Goal: Task Accomplishment & Management: Complete application form

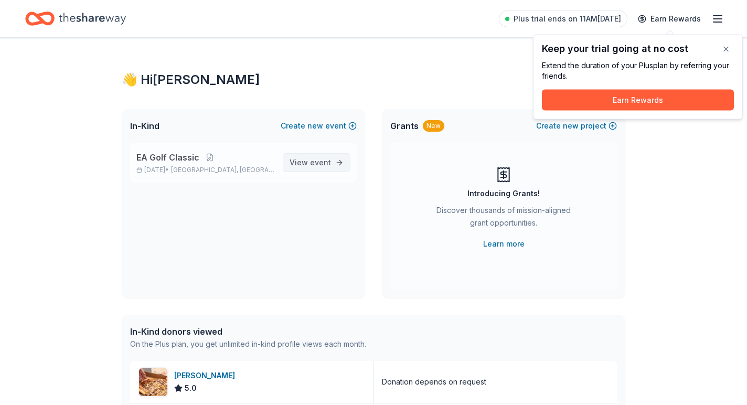
click at [320, 157] on span "View event" at bounding box center [310, 162] width 41 height 13
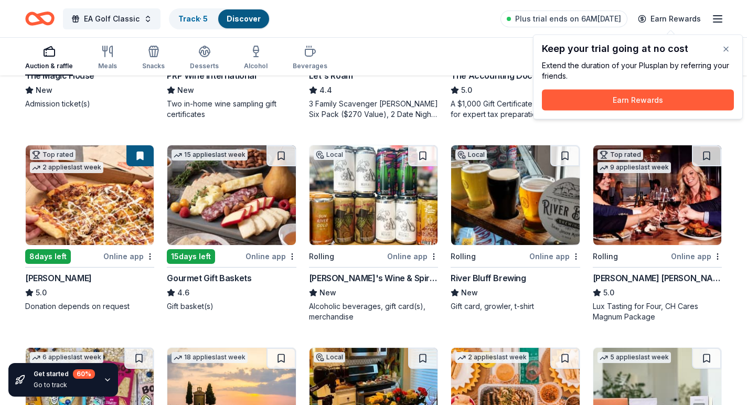
scroll to position [251, 0]
click at [496, 202] on img at bounding box center [515, 195] width 128 height 100
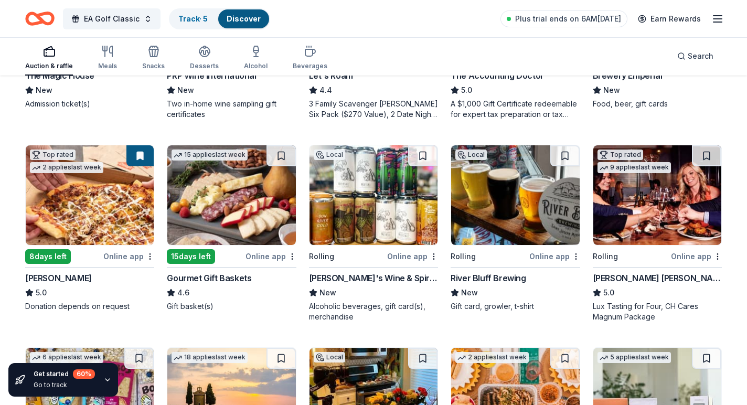
click at [464, 280] on div "River Bluff Brewing" at bounding box center [488, 278] width 75 height 13
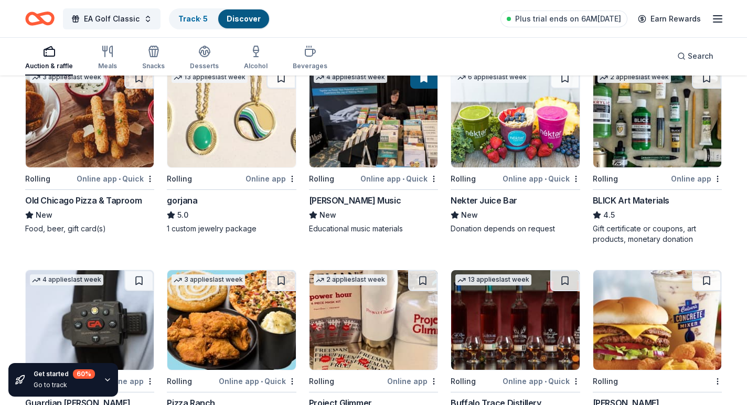
scroll to position [1341, 0]
click at [187, 170] on div "13 applies last week Rolling Online app gorjana 5.0 1 custom jewelry package" at bounding box center [231, 150] width 129 height 167
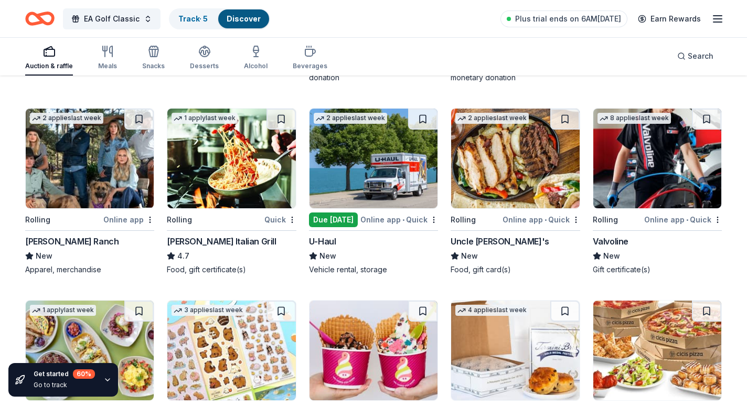
scroll to position [2110, 0]
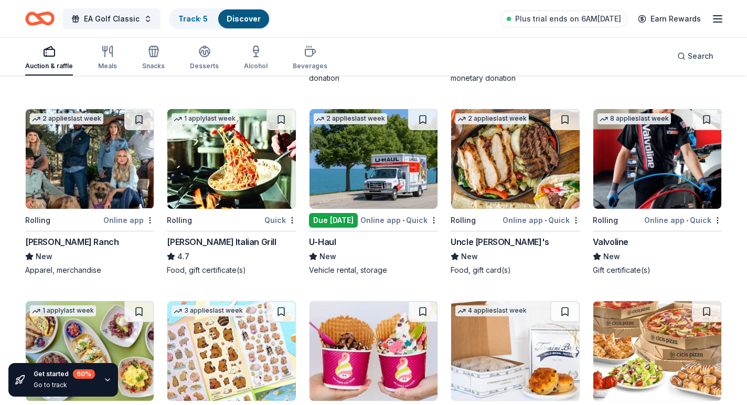
click at [114, 180] on img at bounding box center [90, 159] width 128 height 100
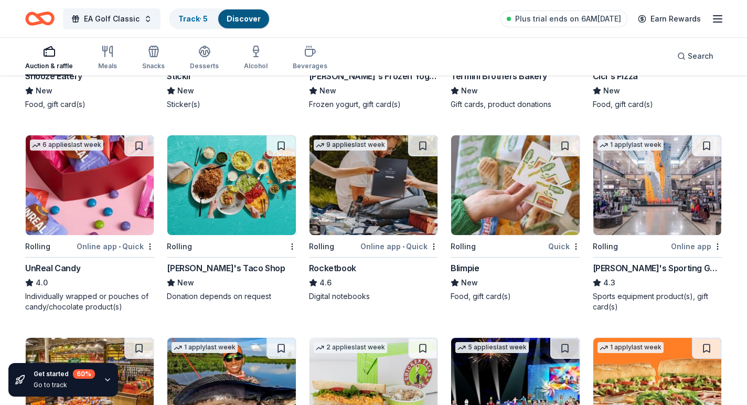
scroll to position [2471, 0]
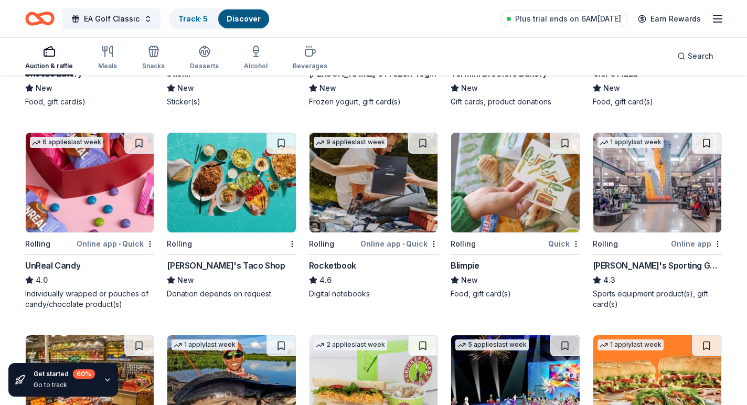
click at [616, 262] on div "Dick's Sporting Goods" at bounding box center [657, 265] width 129 height 13
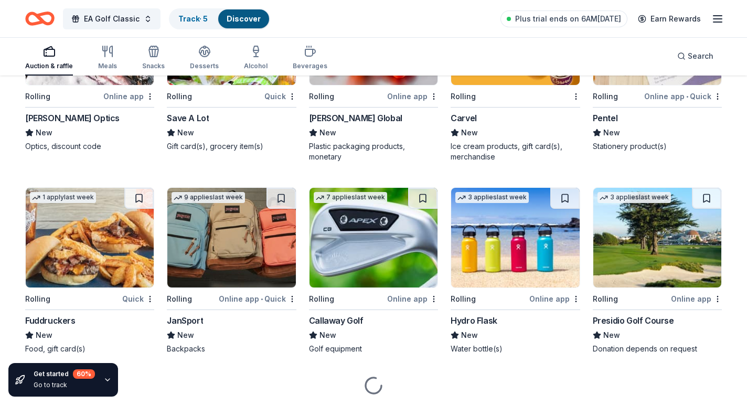
scroll to position [3013, 0]
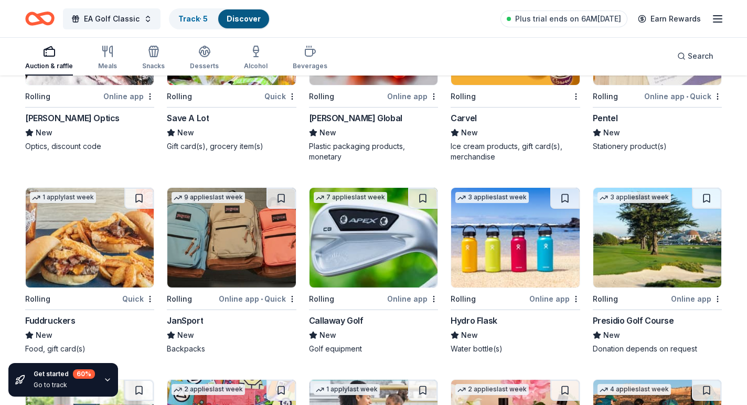
click at [365, 318] on div "Callaway Golf" at bounding box center [373, 320] width 129 height 13
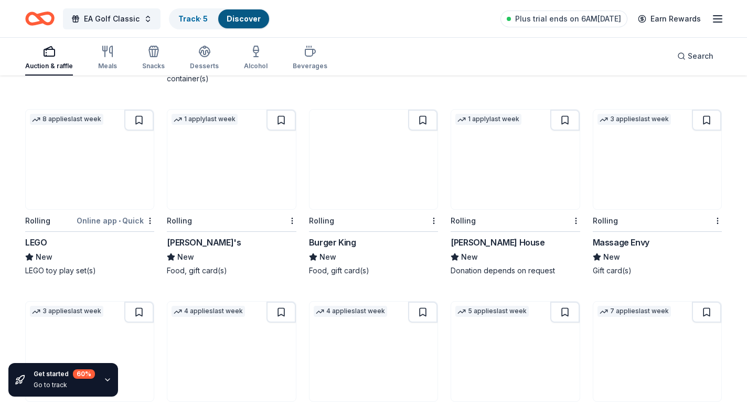
scroll to position [4896, 0]
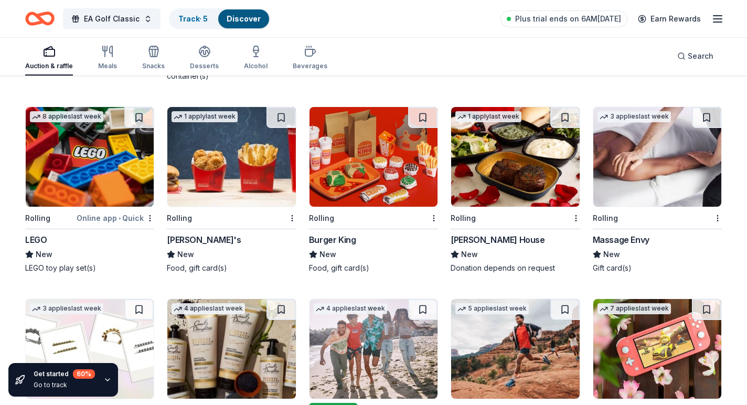
click at [522, 146] on img at bounding box center [515, 157] width 128 height 100
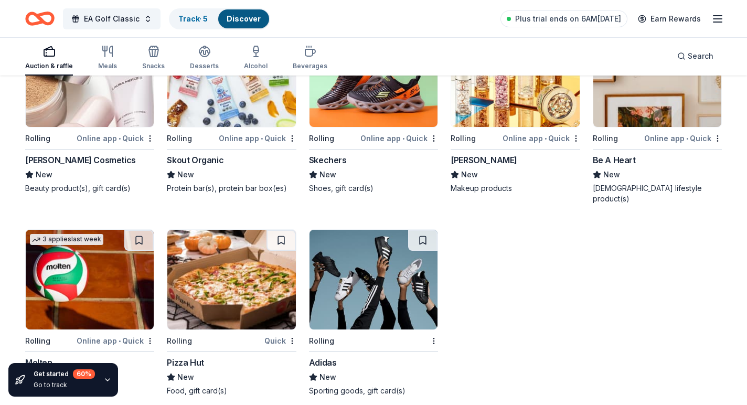
scroll to position [5359, 0]
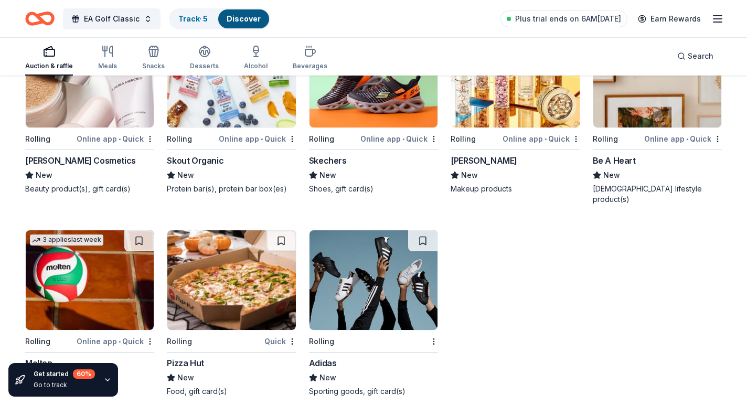
click at [401, 266] on img at bounding box center [374, 280] width 128 height 100
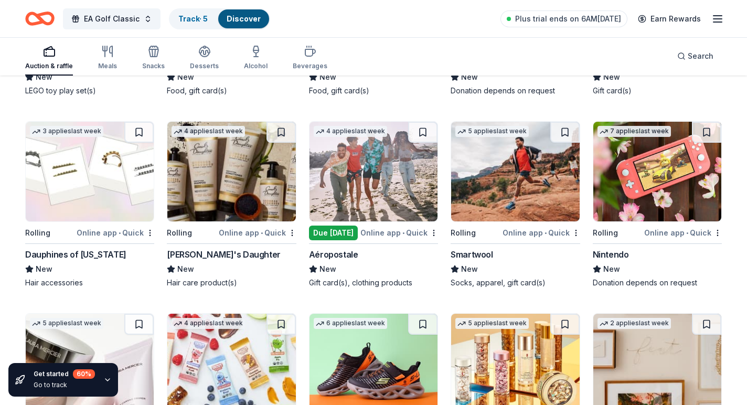
scroll to position [5067, 0]
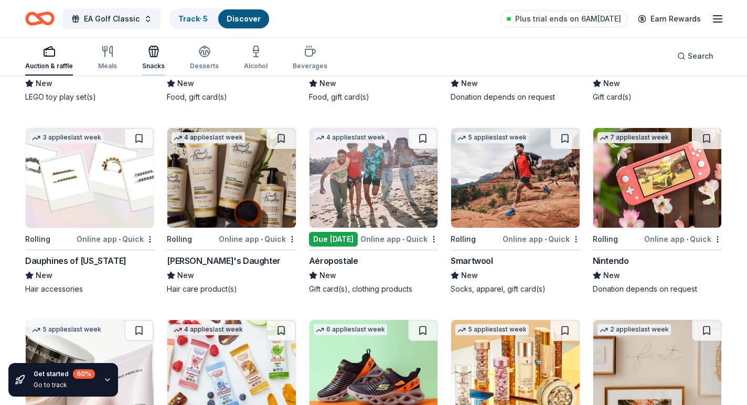
click at [143, 59] on div "Snacks" at bounding box center [153, 57] width 23 height 25
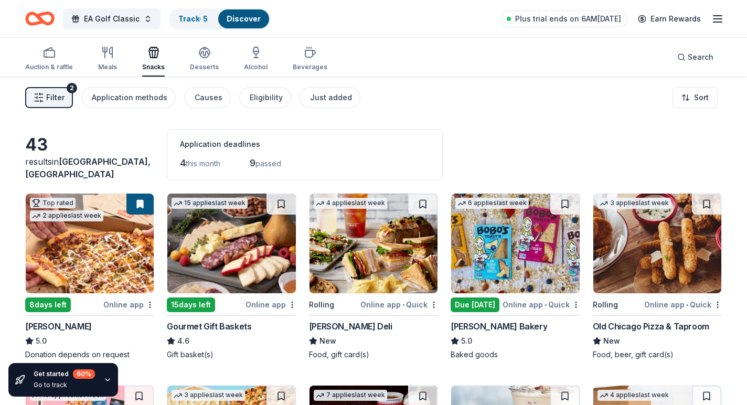
click at [207, 269] on img at bounding box center [231, 244] width 128 height 100
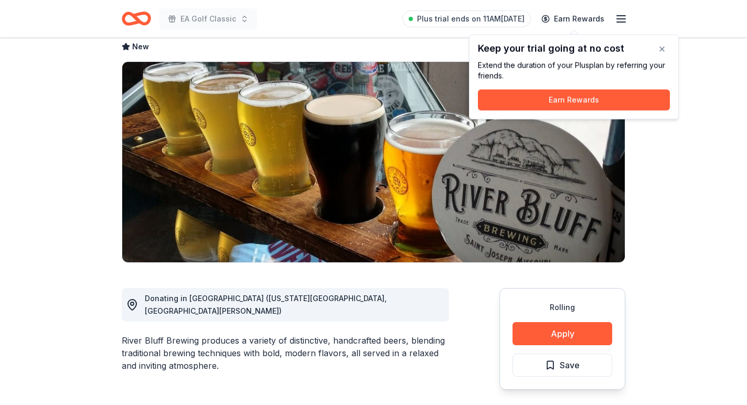
scroll to position [55, 0]
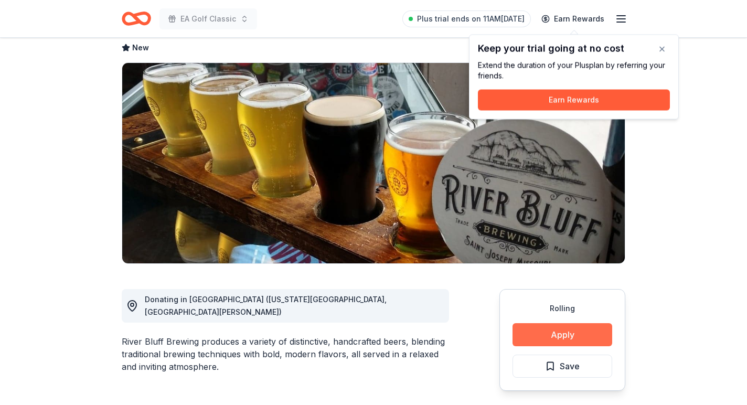
click at [572, 339] on button "Apply" at bounding box center [563, 334] width 100 height 23
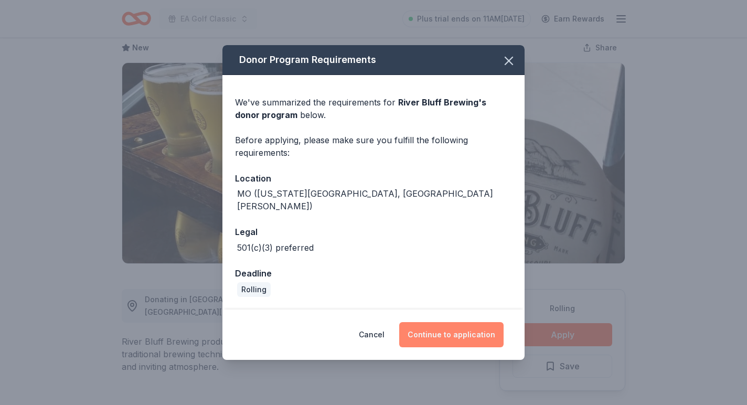
click at [440, 325] on button "Continue to application" at bounding box center [451, 334] width 104 height 25
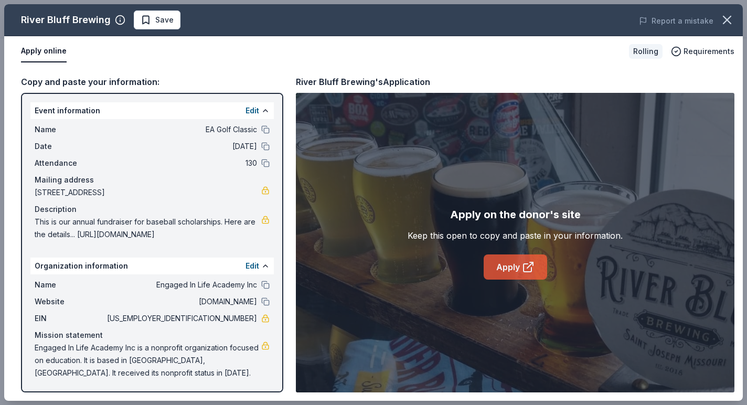
click at [509, 269] on link "Apply" at bounding box center [516, 267] width 64 height 25
click at [726, 15] on icon "button" at bounding box center [727, 20] width 15 height 15
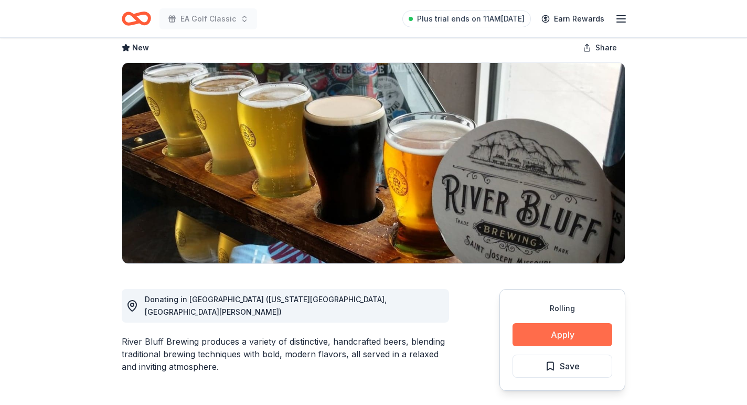
click at [563, 344] on button "Apply" at bounding box center [563, 334] width 100 height 23
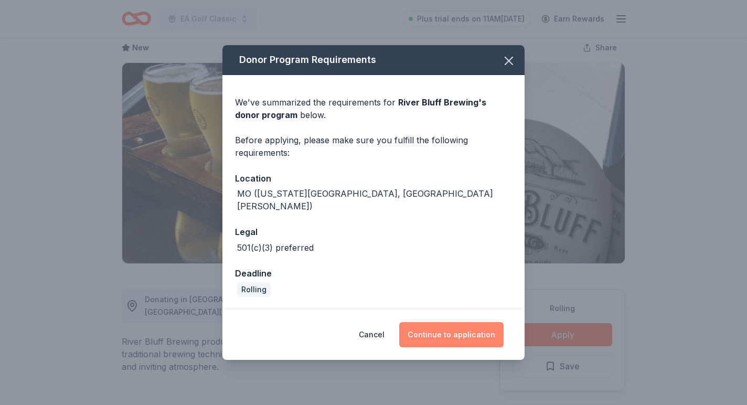
click at [450, 337] on button "Continue to application" at bounding box center [451, 334] width 104 height 25
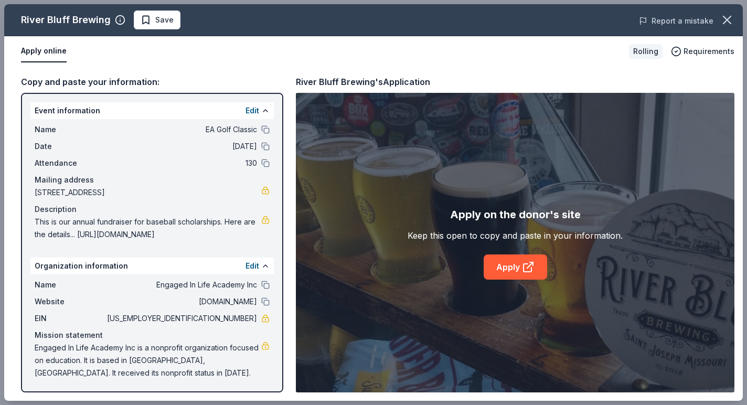
click at [687, 20] on button "Report a mistake" at bounding box center [676, 21] width 75 height 13
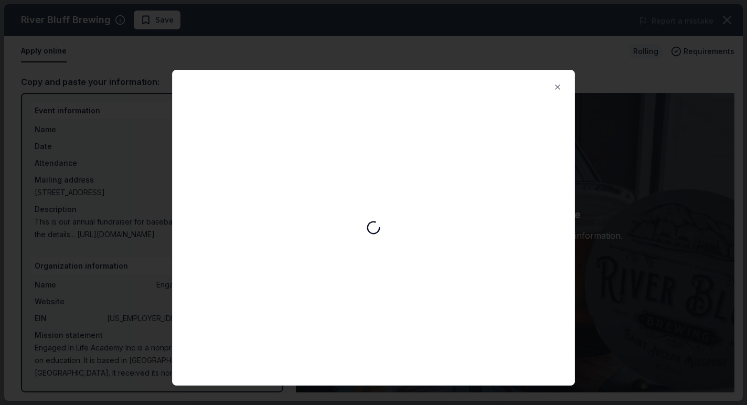
scroll to position [0, 0]
click at [557, 85] on button "Close" at bounding box center [557, 87] width 21 height 21
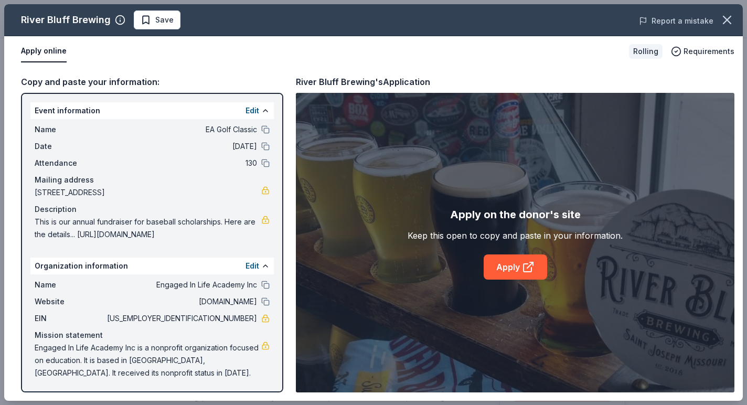
click at [697, 24] on button "Report a mistake" at bounding box center [676, 21] width 75 height 13
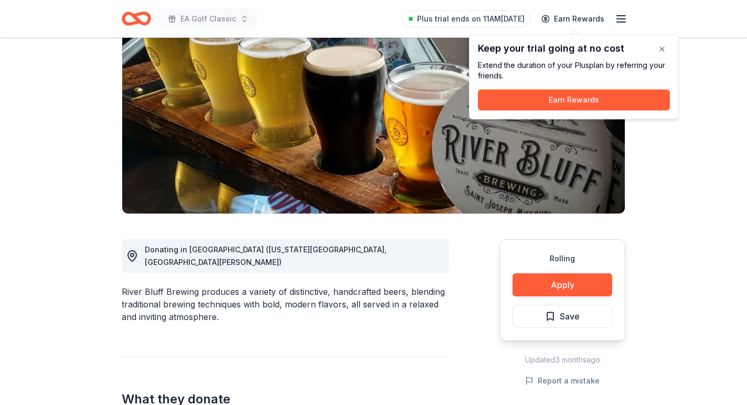
scroll to position [114, 0]
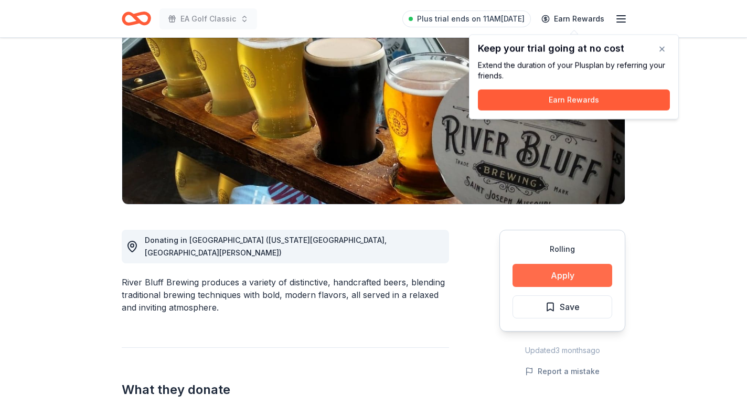
click at [541, 278] on button "Apply" at bounding box center [563, 275] width 100 height 23
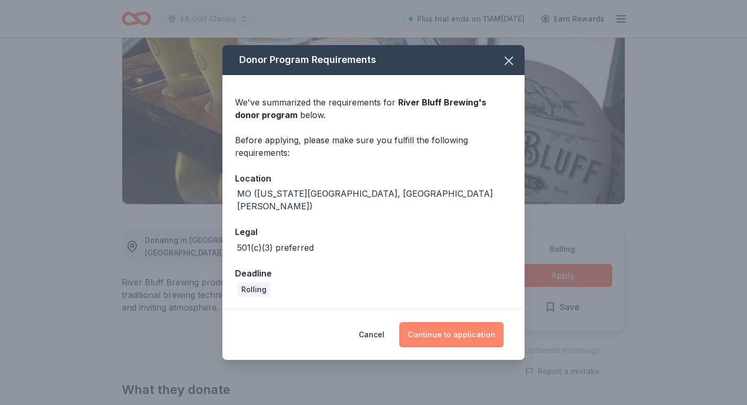
click at [428, 328] on button "Continue to application" at bounding box center [451, 334] width 104 height 25
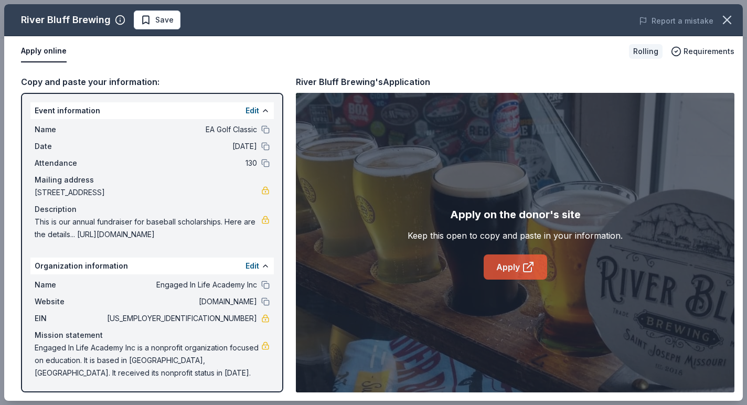
click at [505, 260] on link "Apply" at bounding box center [516, 267] width 64 height 25
click at [694, 25] on button "Report a mistake" at bounding box center [676, 21] width 75 height 13
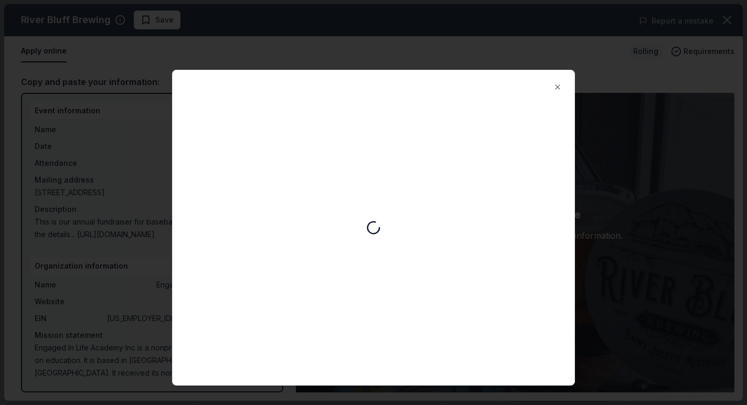
scroll to position [0, 0]
click at [559, 84] on button "Close" at bounding box center [557, 87] width 21 height 21
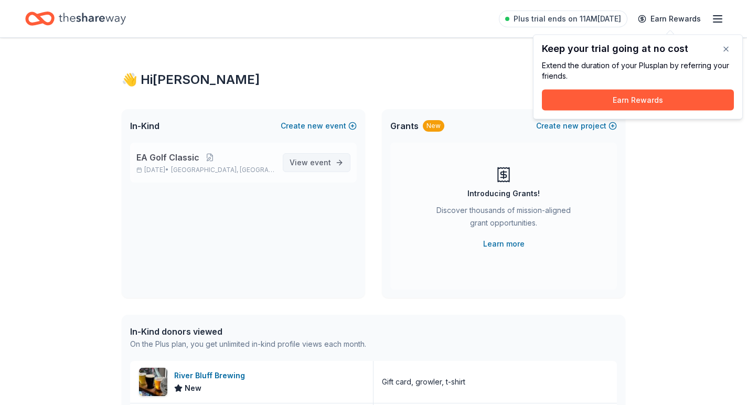
click at [306, 166] on span "View event" at bounding box center [310, 162] width 41 height 13
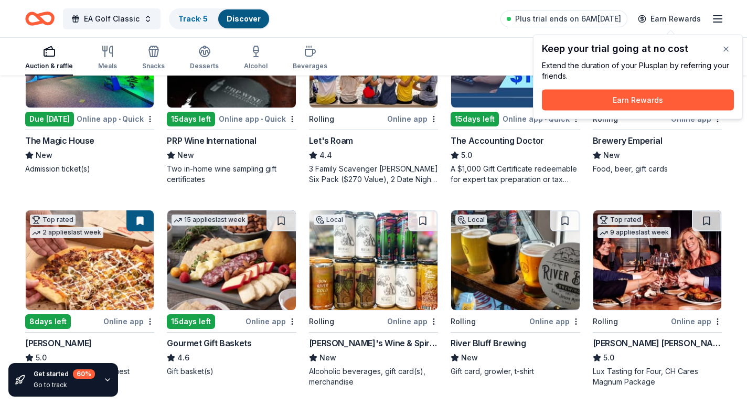
scroll to position [199, 0]
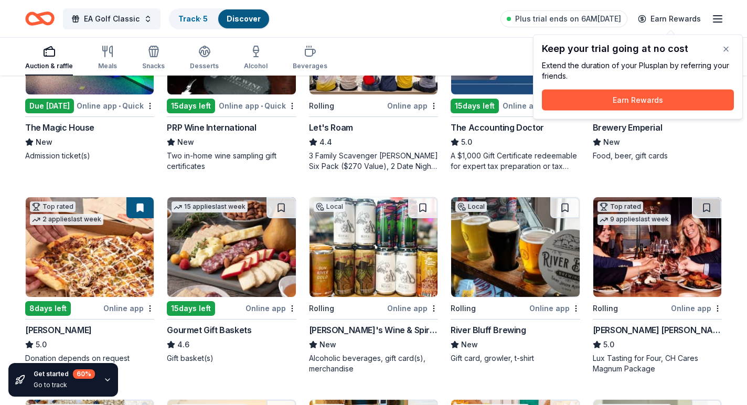
click at [505, 236] on img at bounding box center [515, 247] width 128 height 100
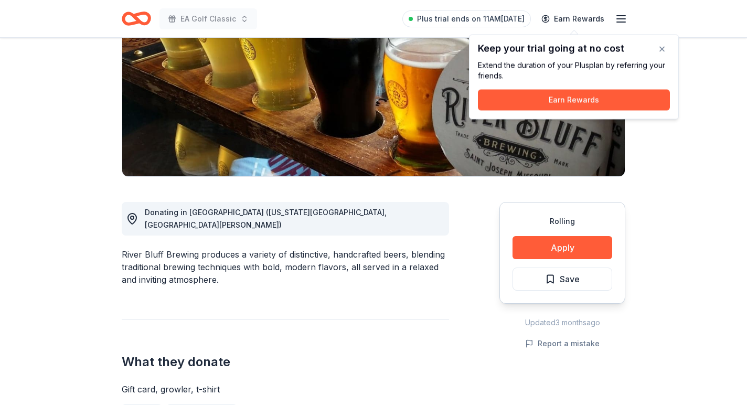
scroll to position [147, 0]
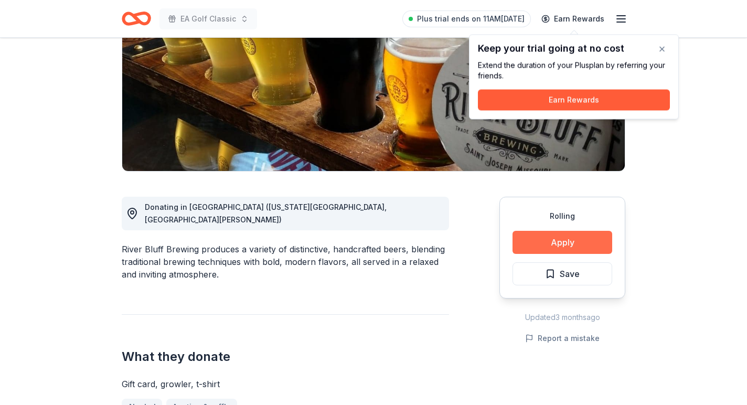
click at [555, 250] on button "Apply" at bounding box center [563, 242] width 100 height 23
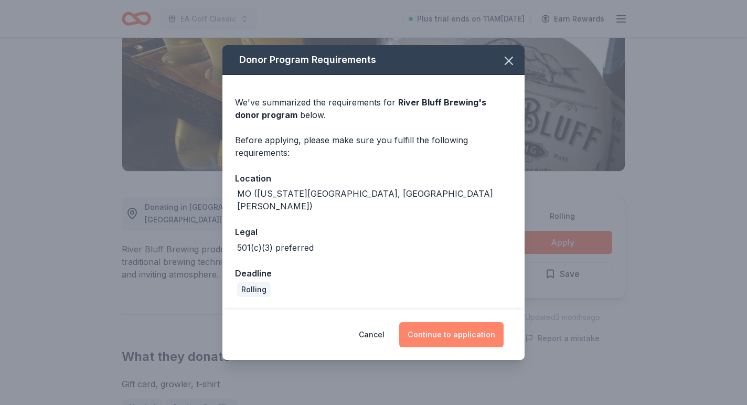
click at [431, 328] on button "Continue to application" at bounding box center [451, 334] width 104 height 25
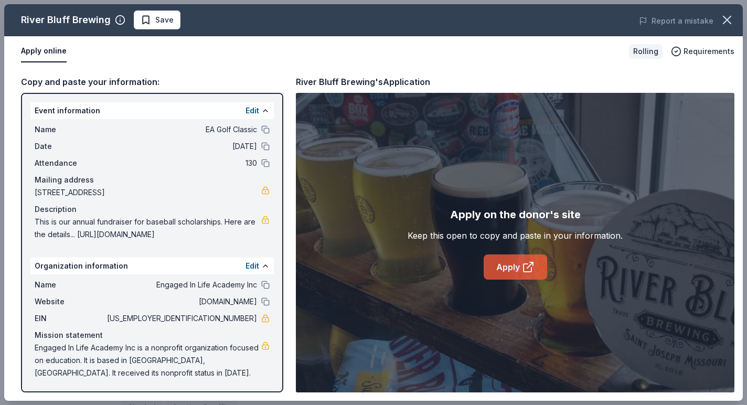
click at [516, 268] on link "Apply" at bounding box center [516, 267] width 64 height 25
click at [491, 262] on link "Apply" at bounding box center [516, 267] width 64 height 25
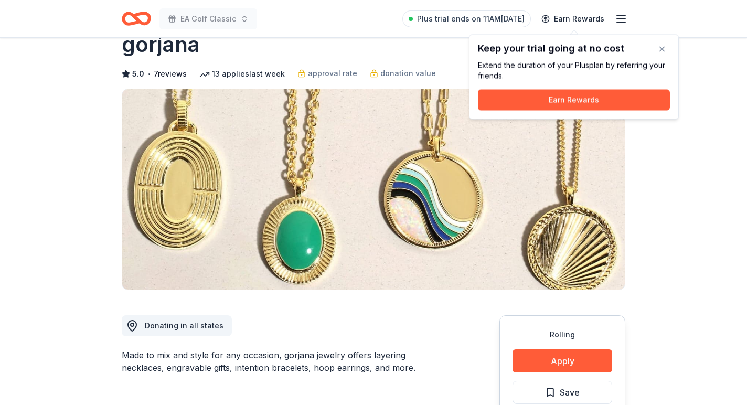
scroll to position [28, 0]
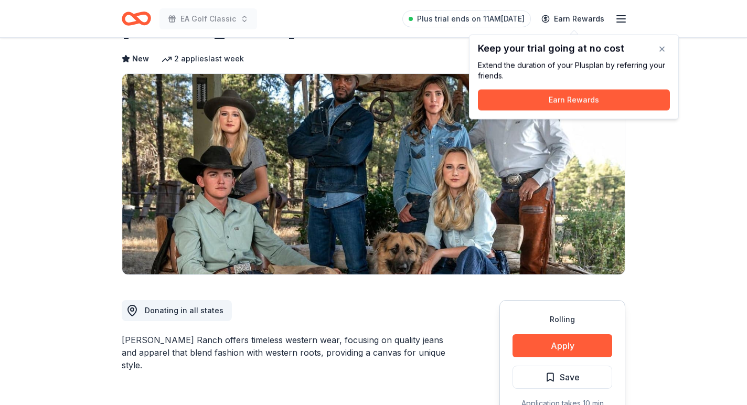
scroll to position [56, 0]
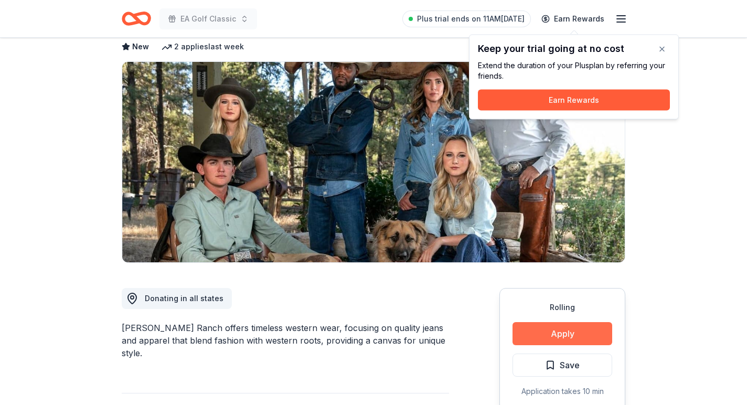
click at [537, 333] on button "Apply" at bounding box center [563, 333] width 100 height 23
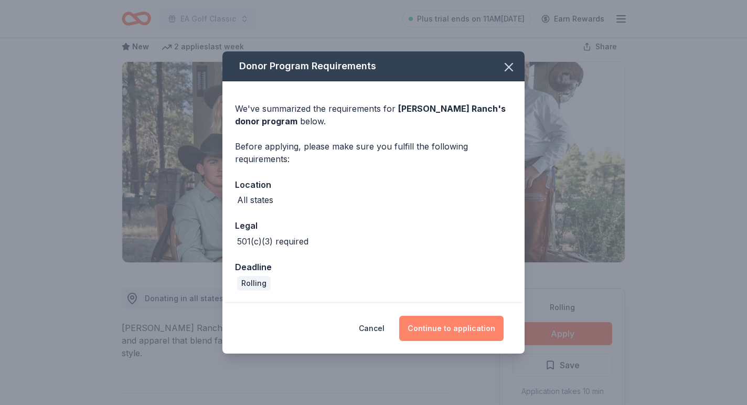
click at [467, 320] on button "Continue to application" at bounding box center [451, 328] width 104 height 25
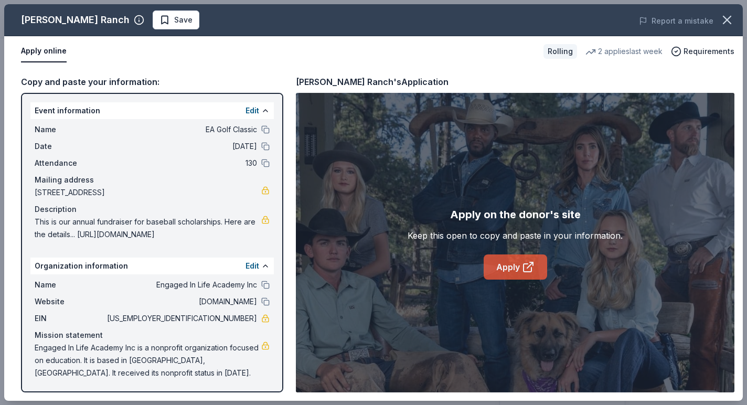
click at [518, 275] on link "Apply" at bounding box center [516, 267] width 64 height 25
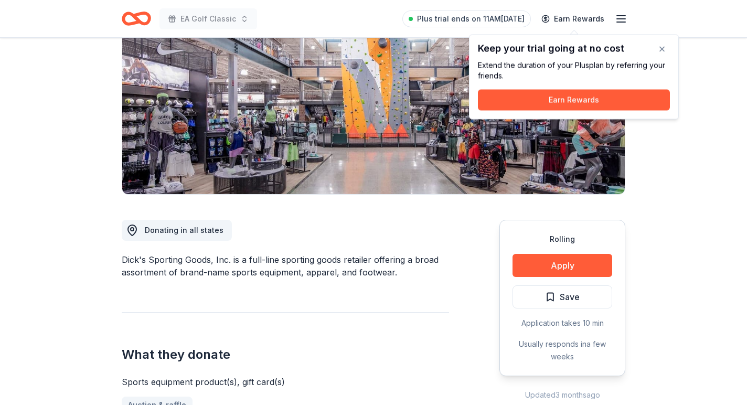
scroll to position [126, 0]
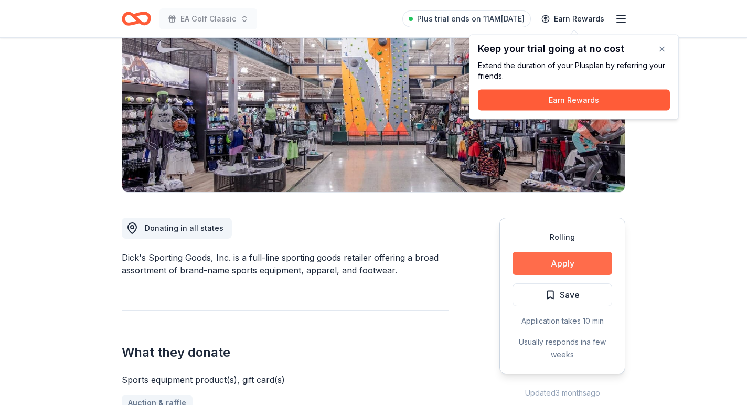
click at [574, 267] on button "Apply" at bounding box center [563, 263] width 100 height 23
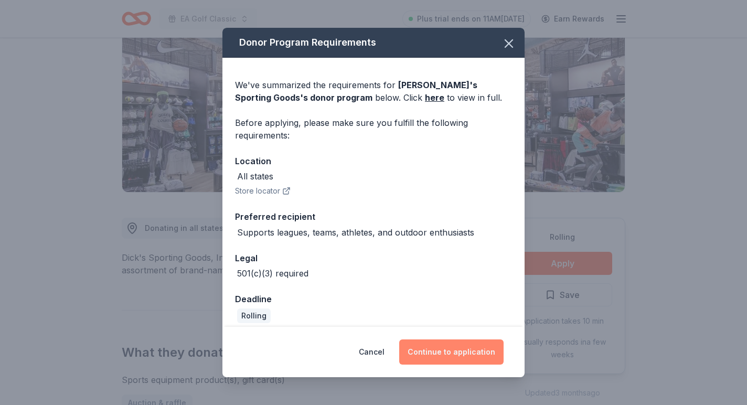
click at [472, 359] on button "Continue to application" at bounding box center [451, 352] width 104 height 25
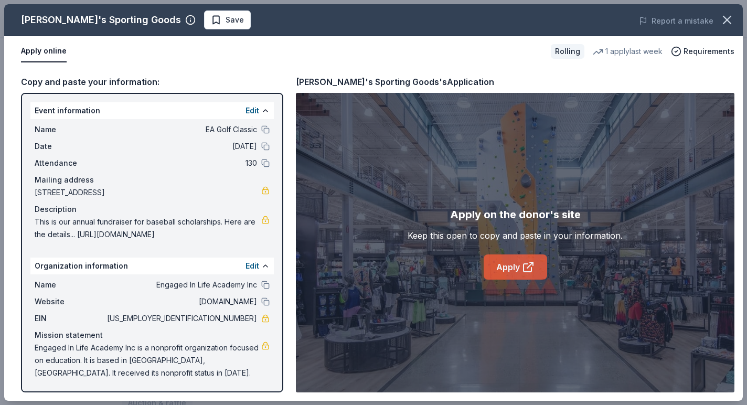
click at [510, 266] on link "Apply" at bounding box center [516, 267] width 64 height 25
click at [505, 255] on link "Apply" at bounding box center [516, 267] width 64 height 25
click at [498, 266] on link "Apply" at bounding box center [516, 267] width 64 height 25
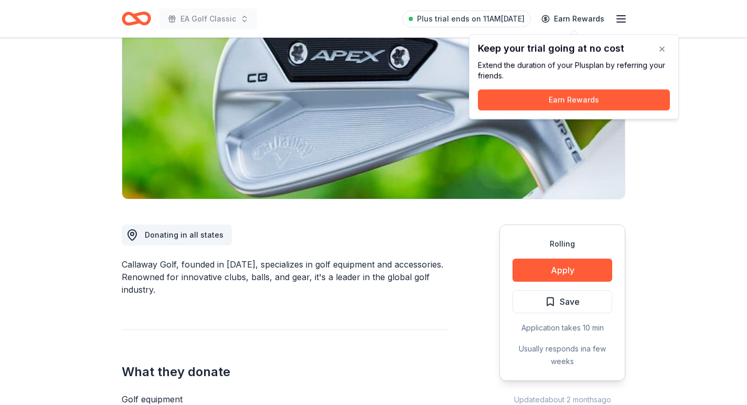
scroll to position [121, 0]
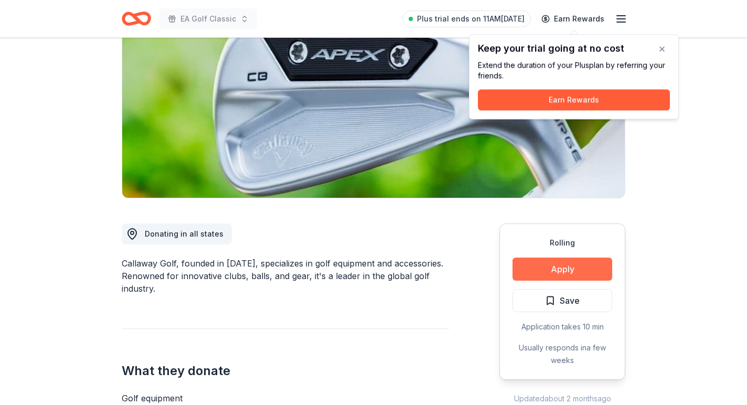
click at [564, 264] on button "Apply" at bounding box center [563, 269] width 100 height 23
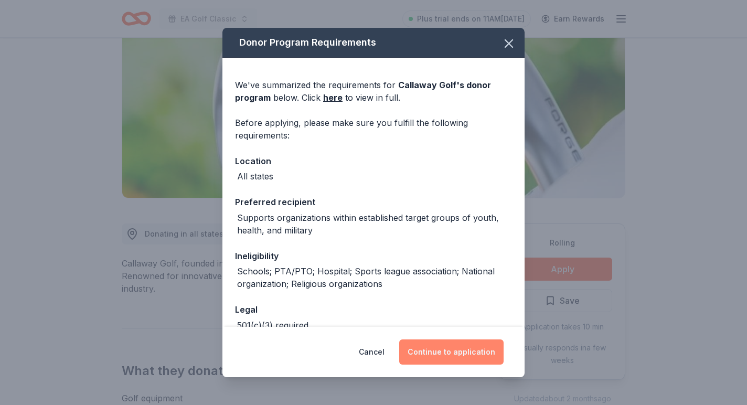
click at [452, 356] on button "Continue to application" at bounding box center [451, 352] width 104 height 25
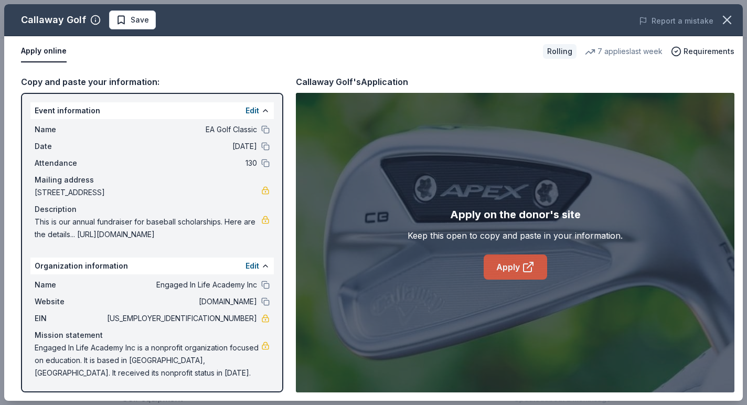
click at [514, 268] on link "Apply" at bounding box center [516, 267] width 64 height 25
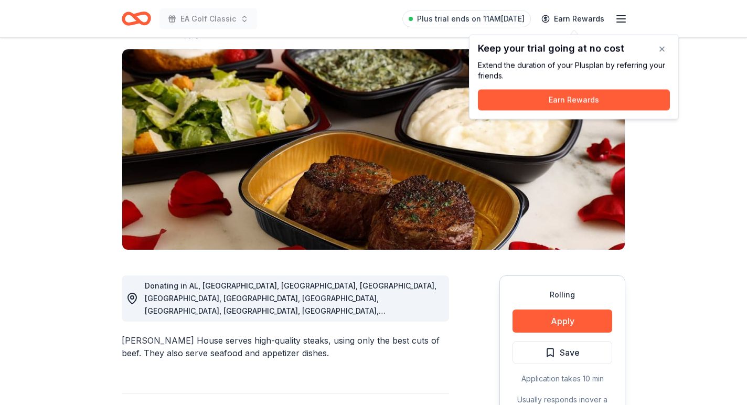
scroll to position [69, 0]
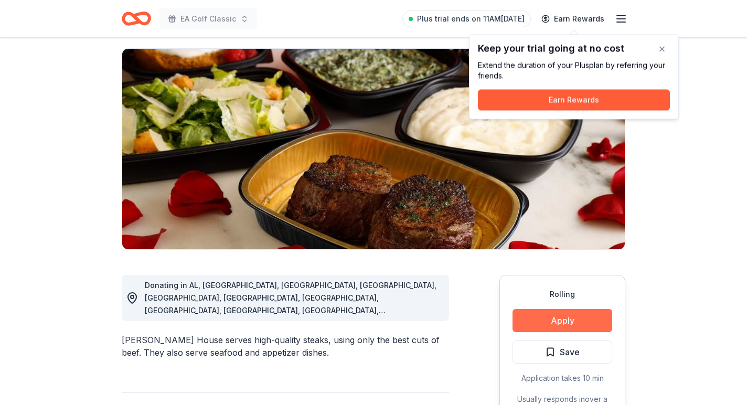
click at [563, 327] on button "Apply" at bounding box center [563, 320] width 100 height 23
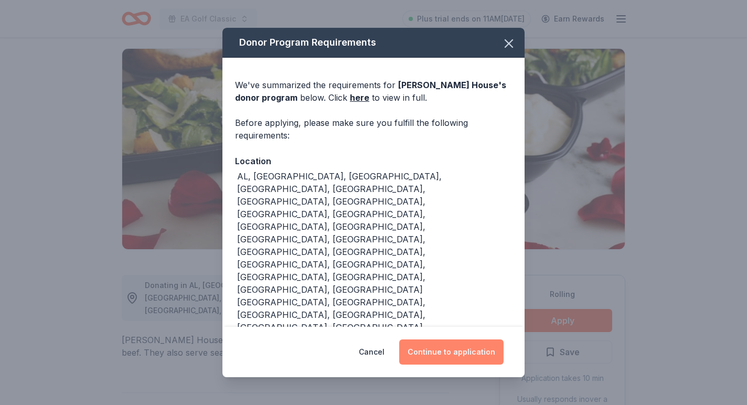
click at [462, 340] on button "Continue to application" at bounding box center [451, 352] width 104 height 25
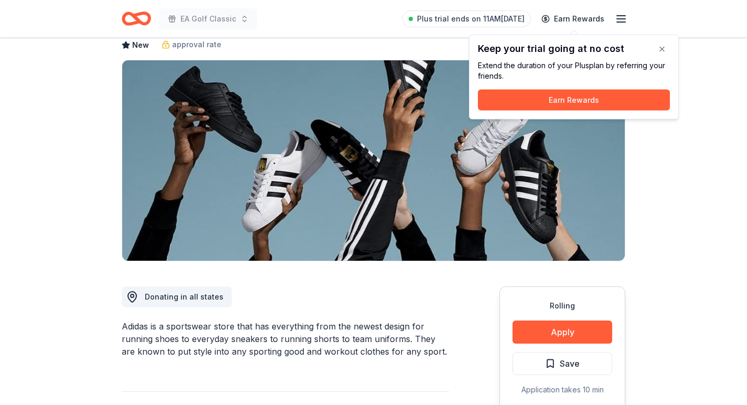
scroll to position [74, 0]
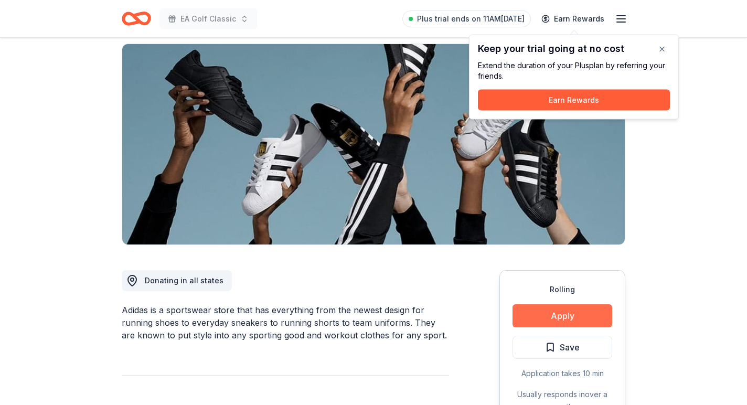
click at [552, 322] on button "Apply" at bounding box center [563, 315] width 100 height 23
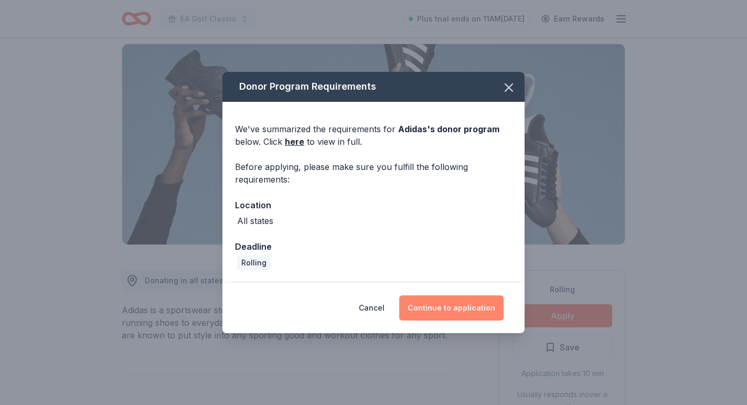
click at [455, 314] on button "Continue to application" at bounding box center [451, 307] width 104 height 25
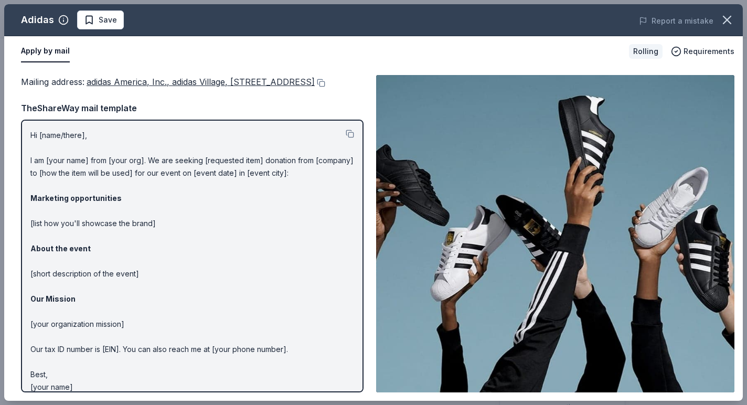
scroll to position [0, 0]
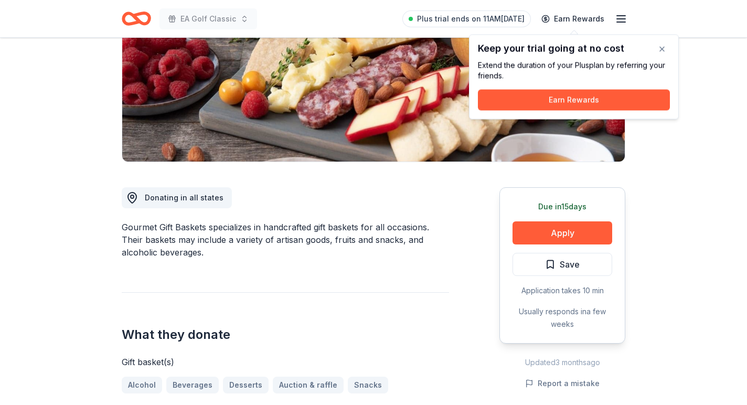
scroll to position [72, 0]
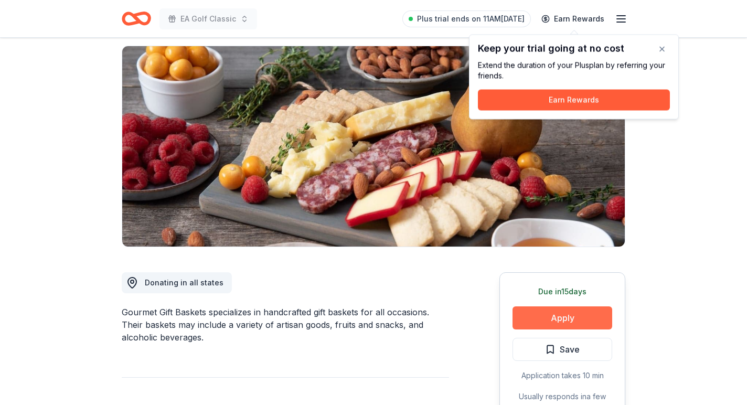
click at [538, 321] on button "Apply" at bounding box center [563, 317] width 100 height 23
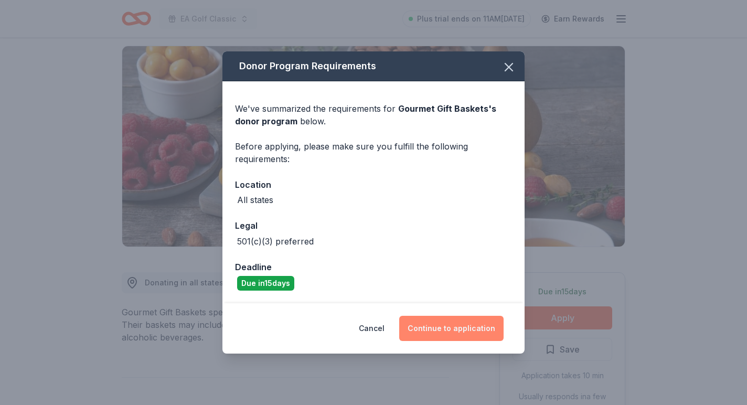
click at [461, 323] on button "Continue to application" at bounding box center [451, 328] width 104 height 25
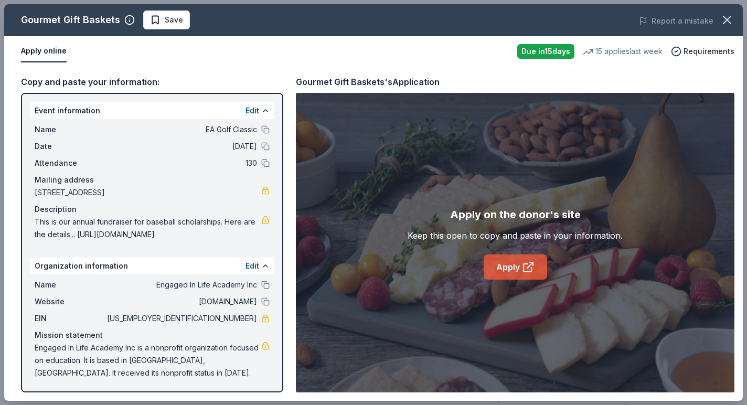
click at [517, 267] on link "Apply" at bounding box center [516, 267] width 64 height 25
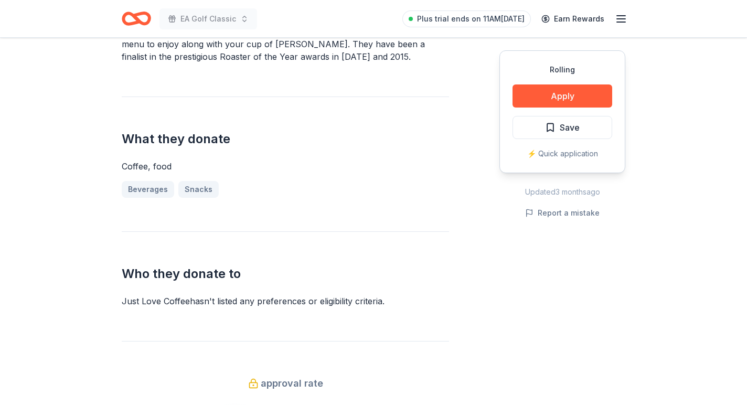
scroll to position [392, 0]
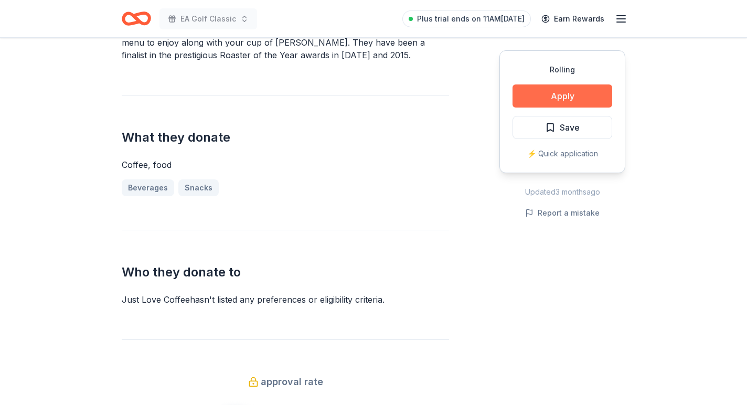
click at [562, 97] on button "Apply" at bounding box center [563, 95] width 100 height 23
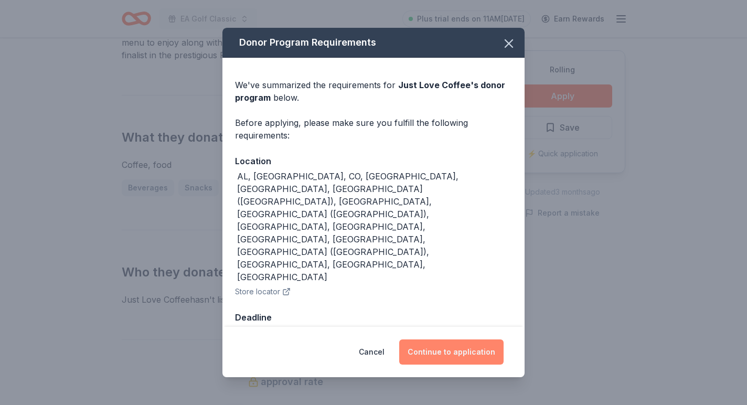
click at [443, 340] on button "Continue to application" at bounding box center [451, 352] width 104 height 25
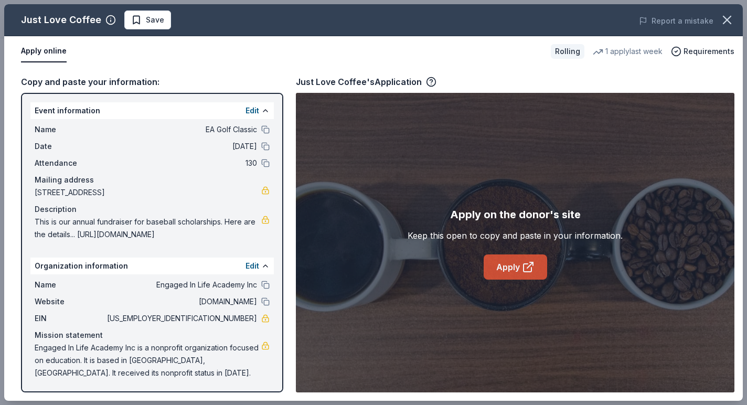
click at [530, 263] on icon at bounding box center [528, 267] width 13 height 13
click at [513, 263] on link "Apply" at bounding box center [516, 267] width 64 height 25
